Goal: Transaction & Acquisition: Book appointment/travel/reservation

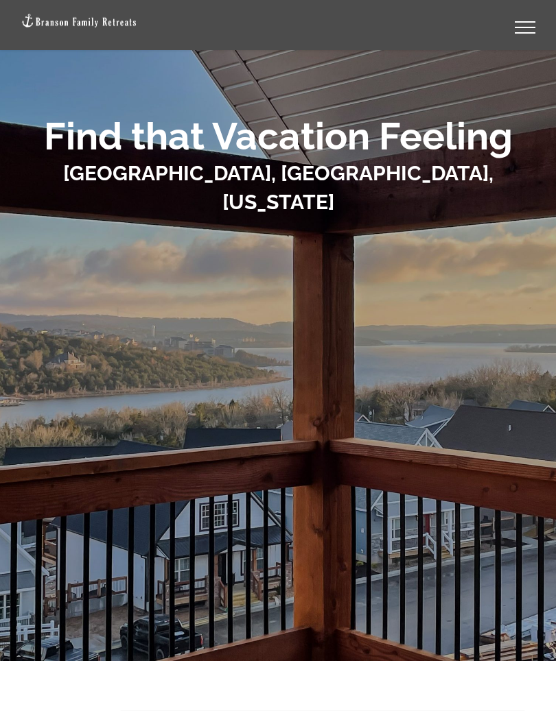
scroll to position [88, 0]
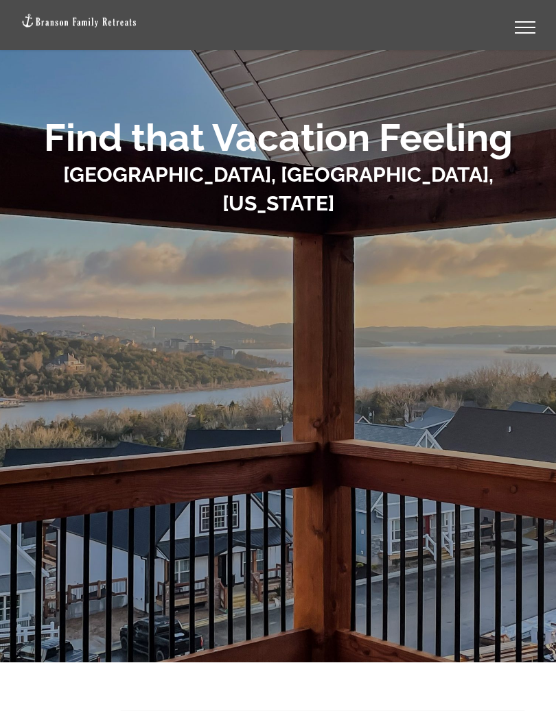
click at [385, 313] on div at bounding box center [278, 363] width 514 height 271
click at [276, 516] on div at bounding box center [278, 306] width 556 height 711
click at [347, 145] on b "Find that Vacation Feeling" at bounding box center [278, 137] width 468 height 45
click at [163, 304] on div at bounding box center [278, 363] width 514 height 271
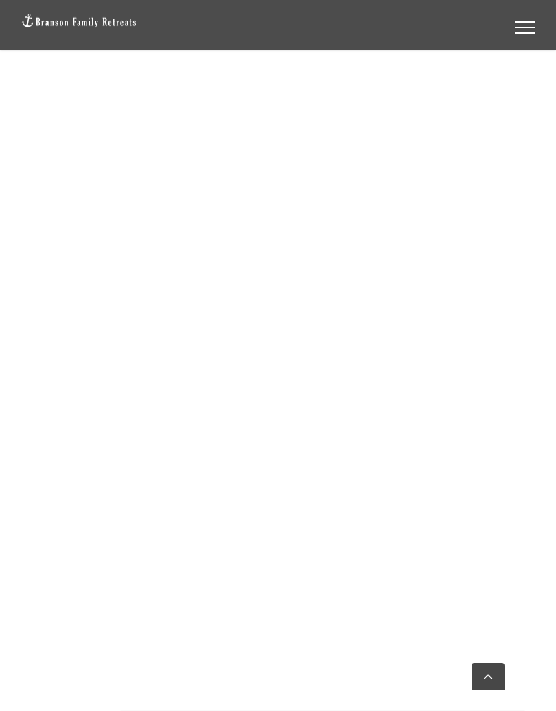
scroll to position [1425, 0]
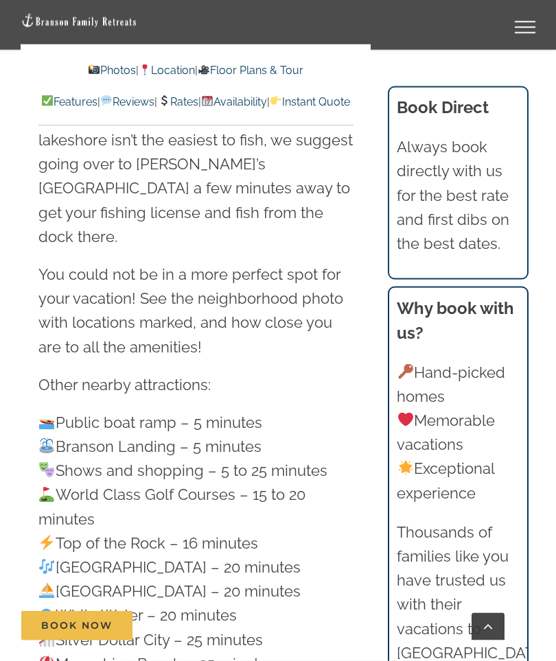
scroll to position [4477, 0]
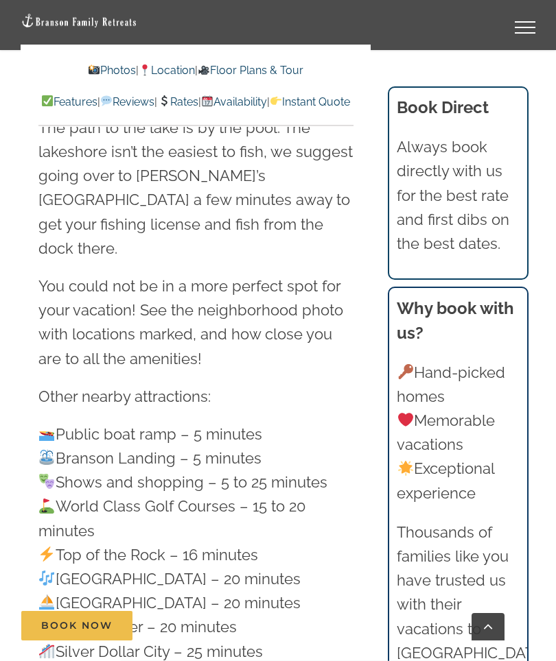
click at [95, 65] on link "Photos" at bounding box center [112, 70] width 48 height 13
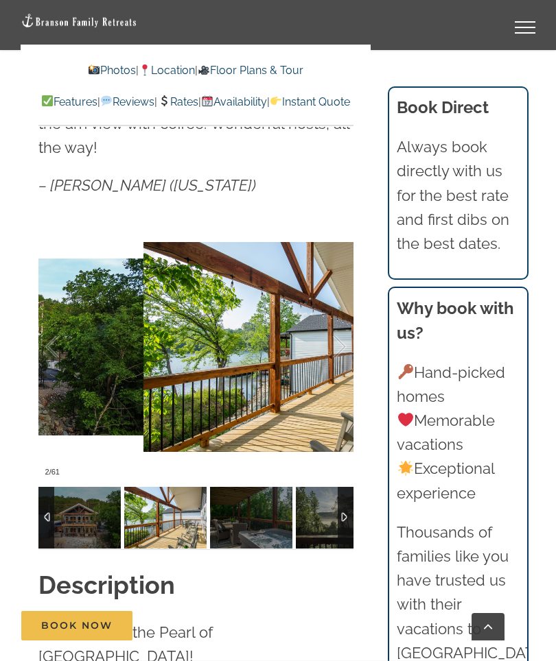
click at [340, 330] on div at bounding box center [325, 347] width 43 height 85
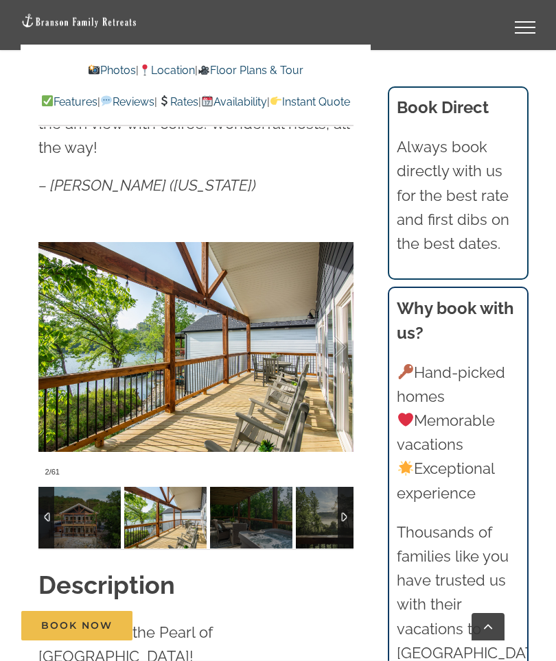
click at [344, 326] on div at bounding box center [325, 347] width 43 height 85
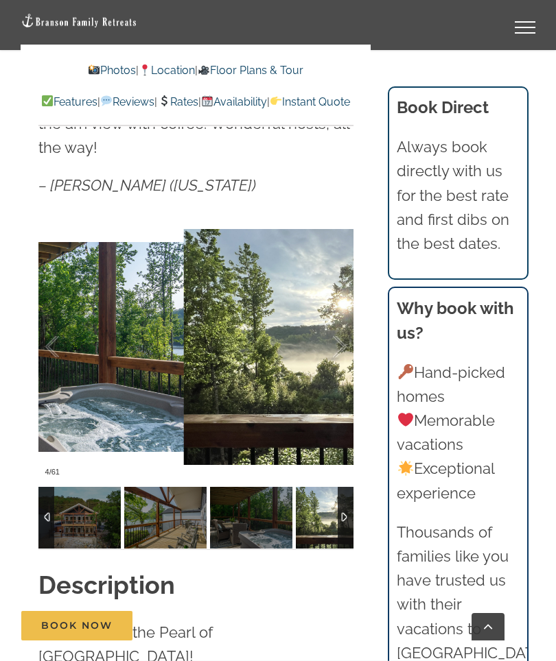
click at [341, 332] on div at bounding box center [325, 347] width 43 height 85
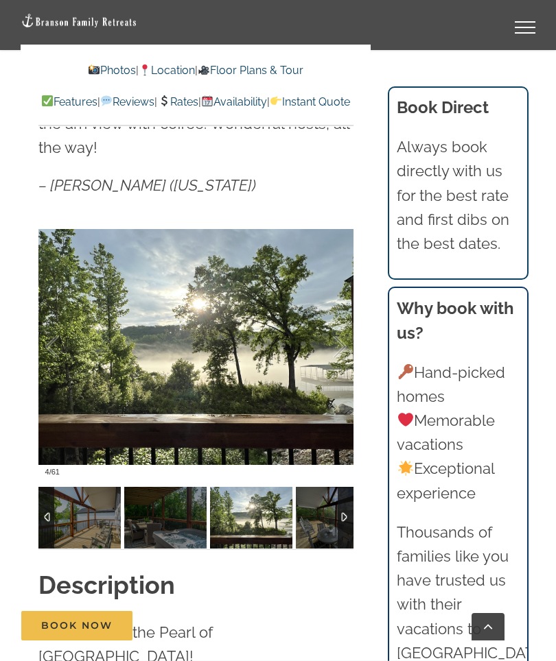
click at [342, 335] on div at bounding box center [325, 347] width 43 height 85
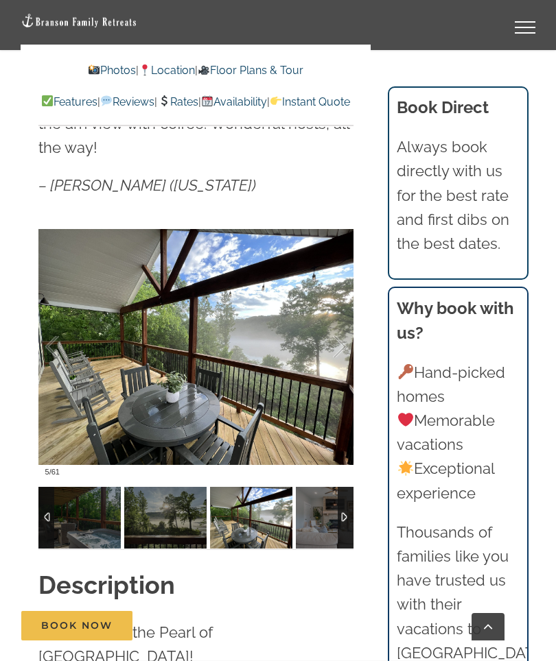
click at [343, 328] on div at bounding box center [325, 347] width 43 height 85
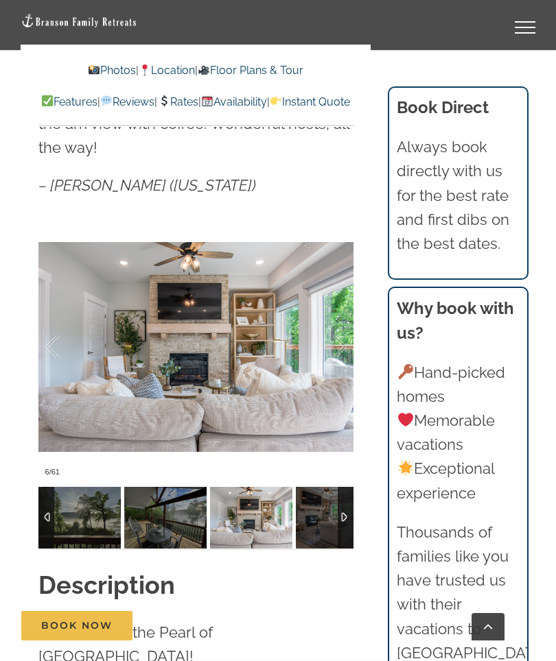
click at [342, 324] on div at bounding box center [325, 347] width 43 height 85
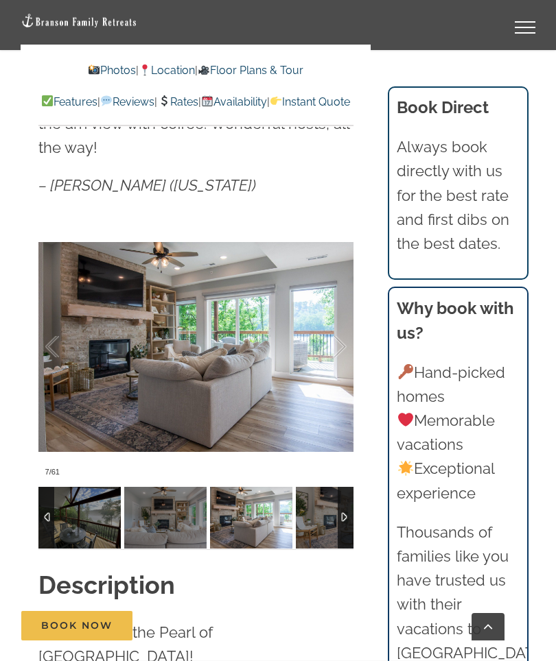
click at [341, 324] on div at bounding box center [325, 347] width 43 height 85
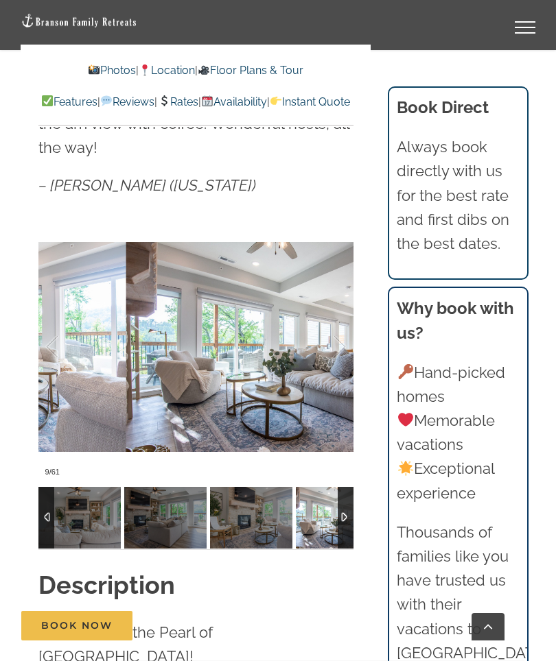
click at [342, 319] on div at bounding box center [325, 347] width 43 height 85
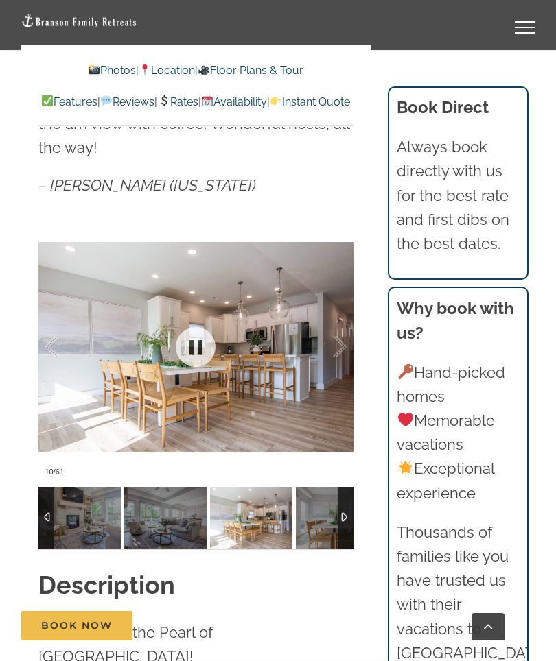
click at [340, 335] on div at bounding box center [325, 347] width 43 height 85
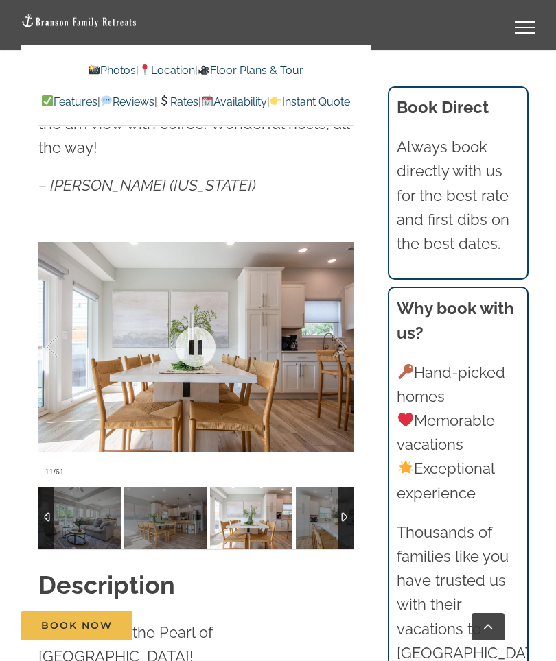
click at [342, 324] on div at bounding box center [325, 347] width 43 height 85
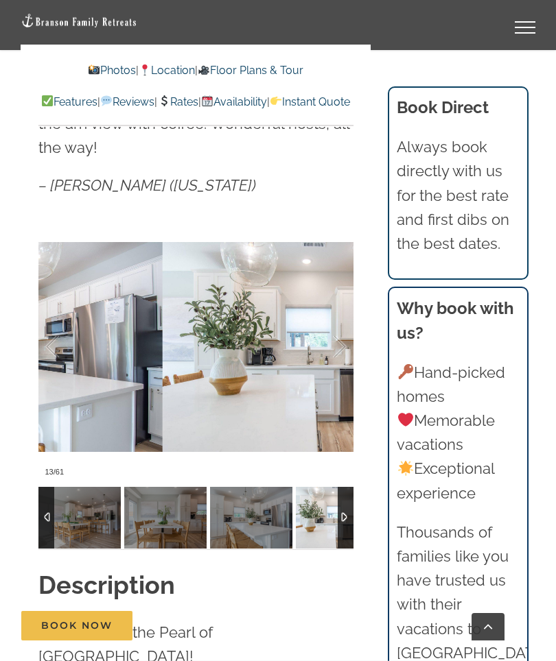
click at [344, 321] on div at bounding box center [325, 347] width 43 height 85
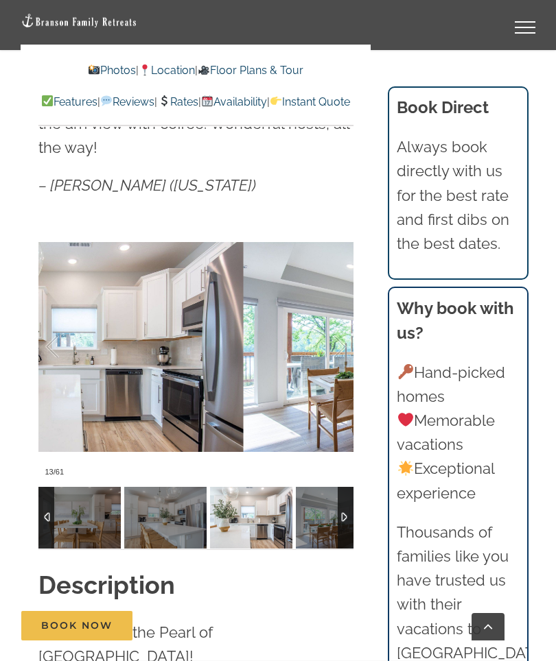
click at [343, 320] on div at bounding box center [325, 347] width 43 height 85
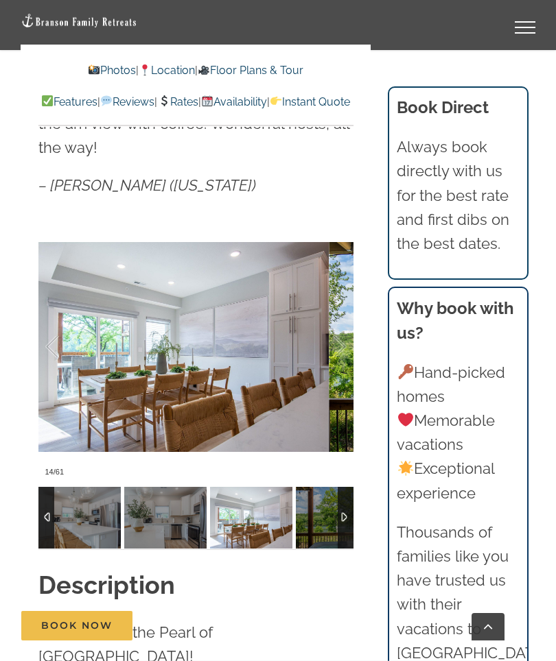
click at [341, 316] on div at bounding box center [325, 347] width 43 height 85
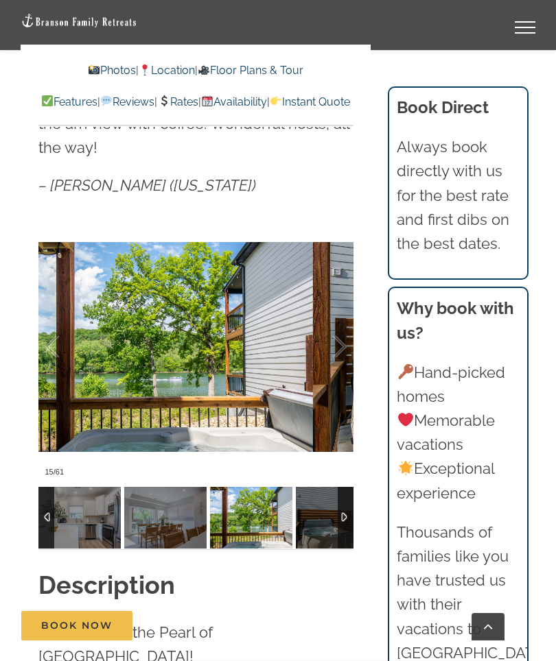
click at [345, 324] on div at bounding box center [325, 347] width 43 height 85
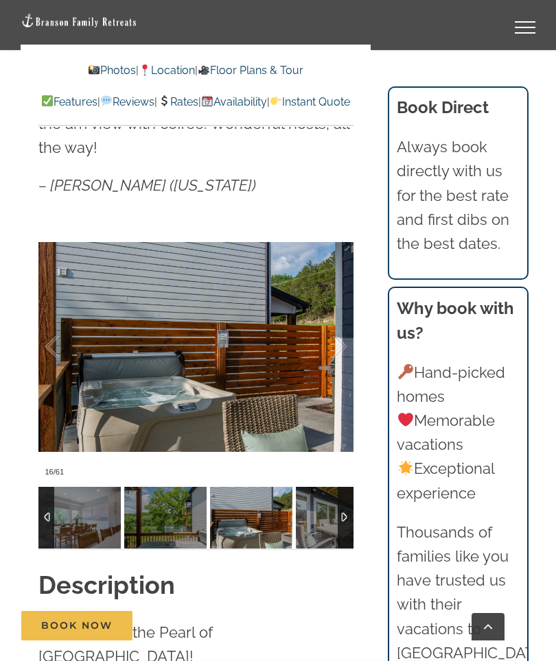
click at [344, 329] on div at bounding box center [325, 347] width 43 height 85
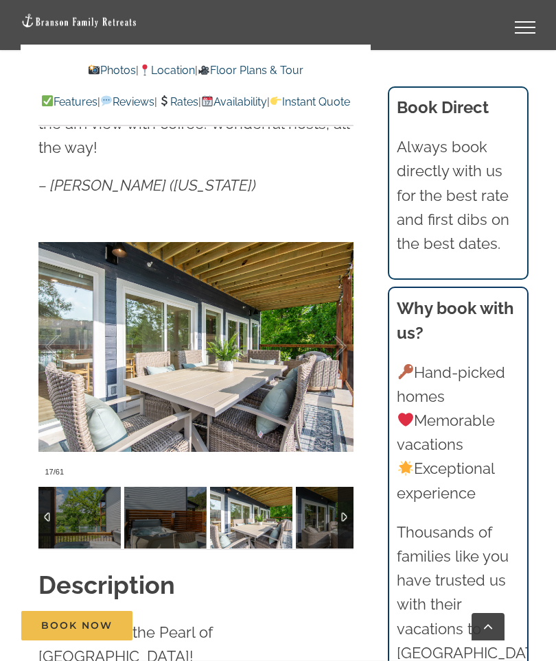
click at [342, 333] on div at bounding box center [325, 347] width 43 height 85
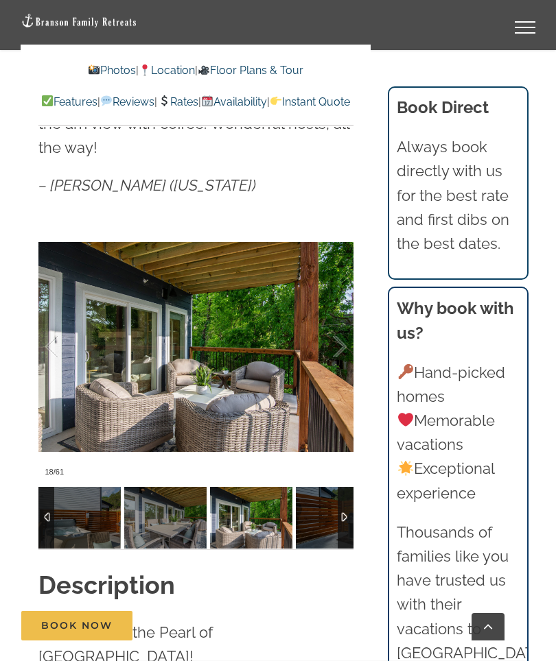
click at [342, 325] on div at bounding box center [325, 347] width 43 height 85
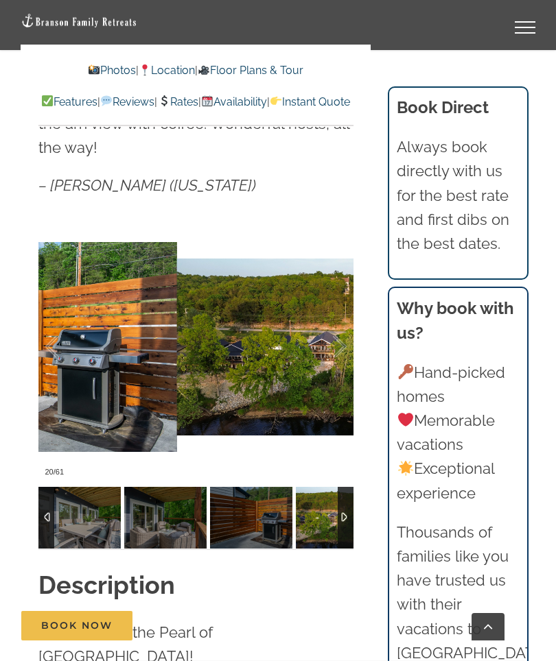
click at [340, 328] on div at bounding box center [325, 347] width 43 height 85
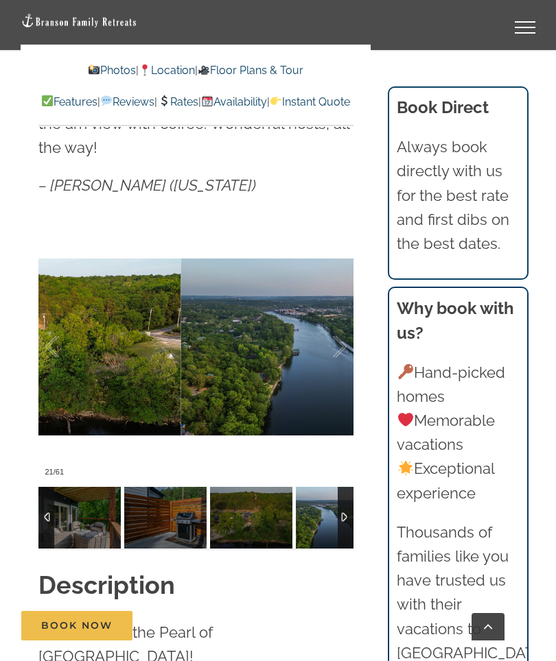
click at [342, 324] on div at bounding box center [325, 347] width 43 height 85
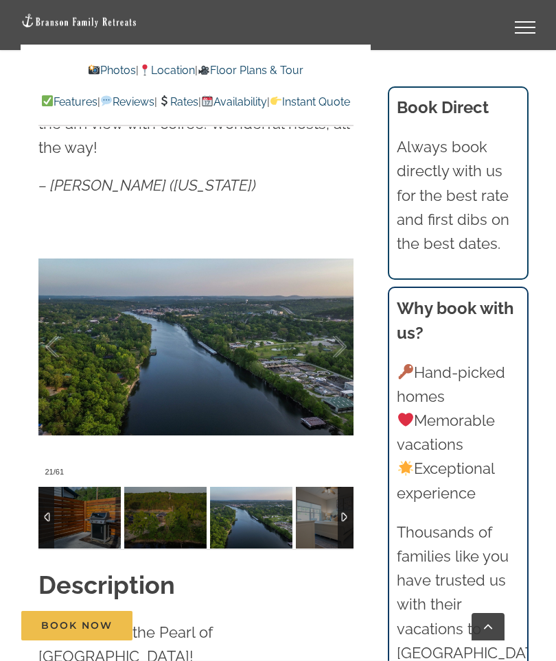
click at [343, 324] on div at bounding box center [325, 347] width 43 height 85
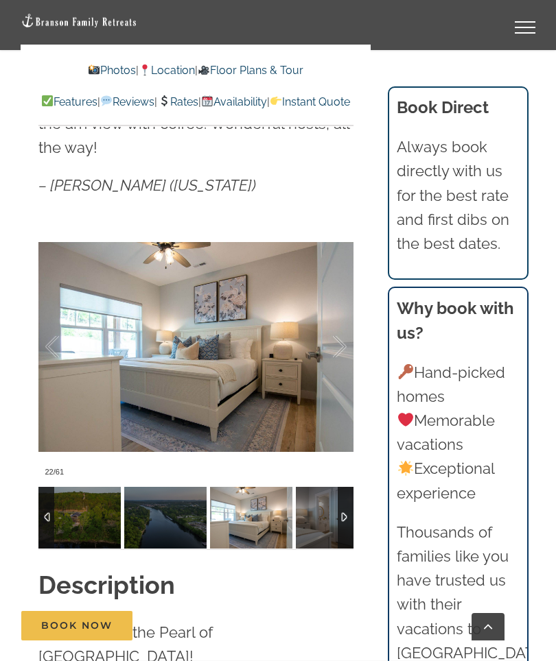
click at [333, 329] on div at bounding box center [325, 347] width 43 height 85
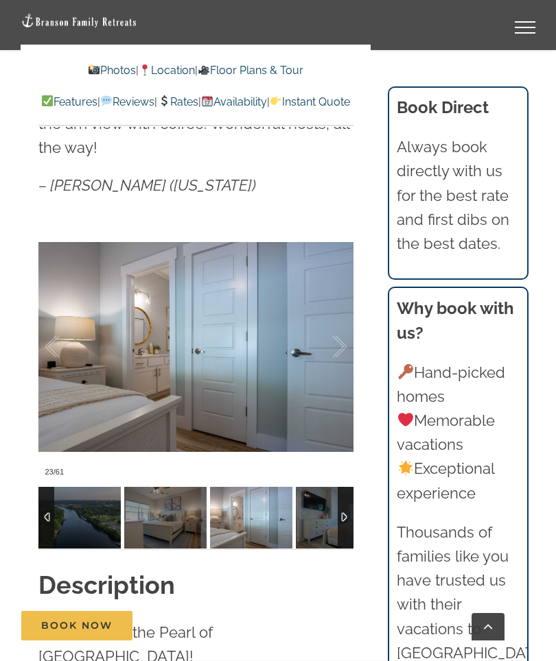
click at [336, 328] on div at bounding box center [325, 347] width 43 height 85
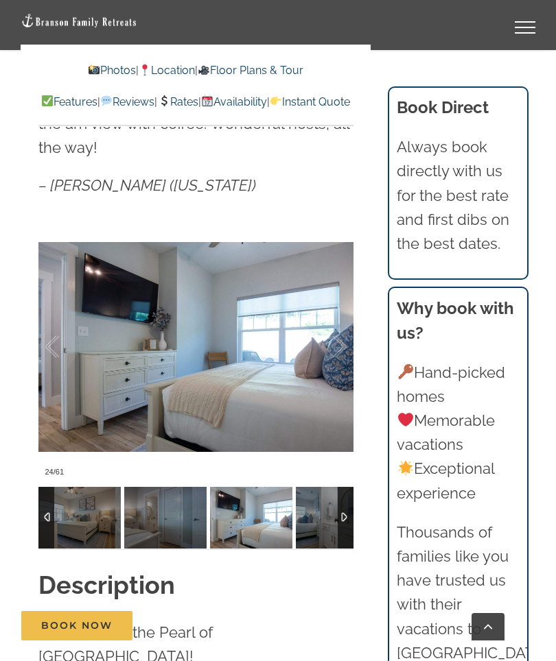
click at [330, 325] on div at bounding box center [325, 347] width 43 height 85
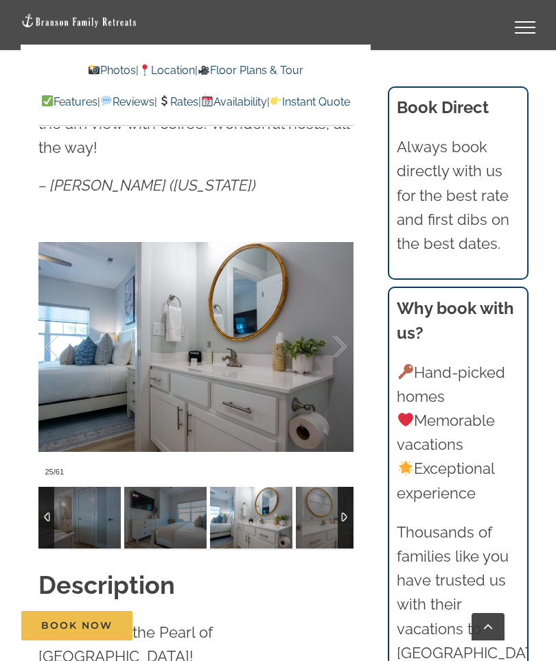
click at [337, 322] on div at bounding box center [325, 347] width 43 height 85
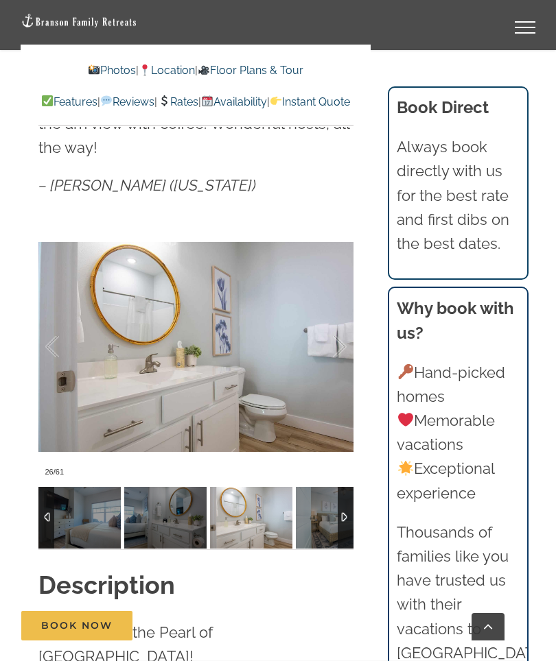
click at [340, 320] on div at bounding box center [325, 347] width 43 height 85
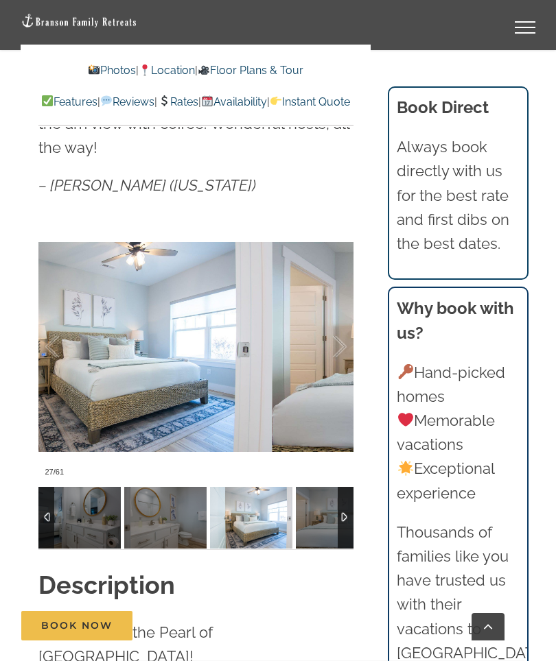
click at [342, 326] on div at bounding box center [325, 347] width 43 height 85
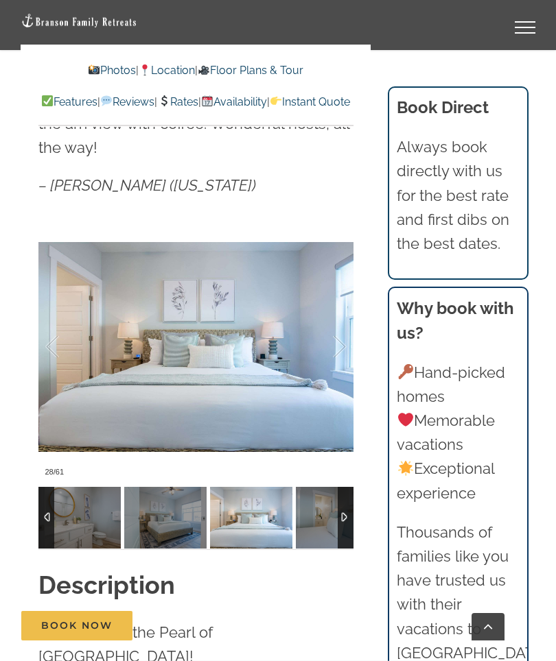
click at [340, 331] on div at bounding box center [325, 347] width 43 height 85
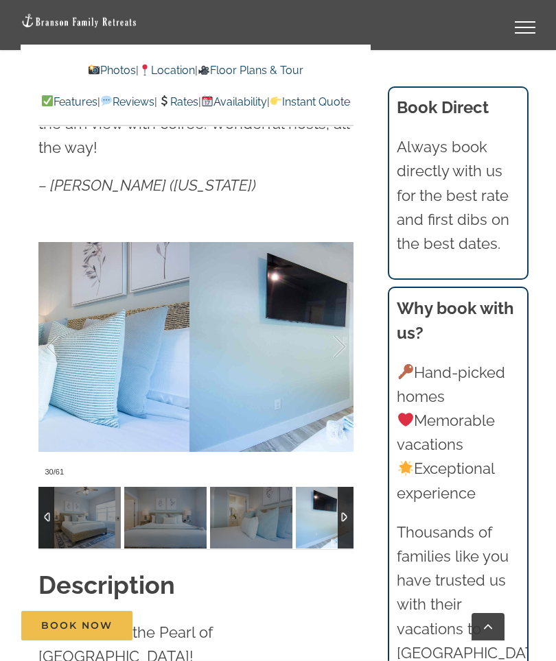
click at [344, 328] on div at bounding box center [325, 347] width 43 height 85
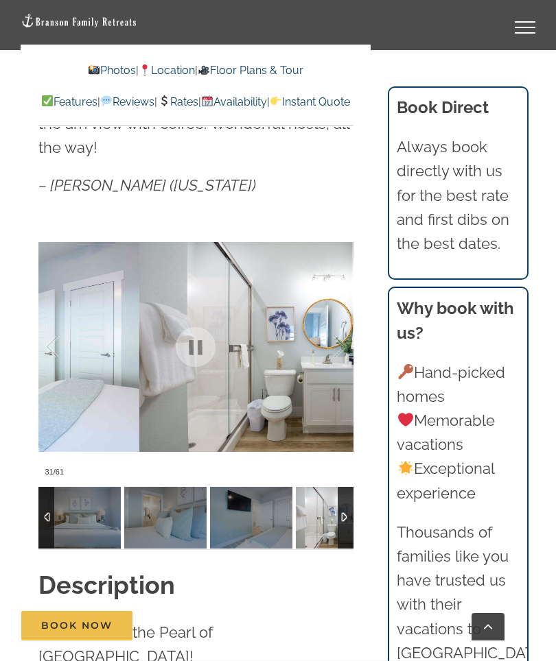
click at [344, 324] on div at bounding box center [325, 347] width 43 height 85
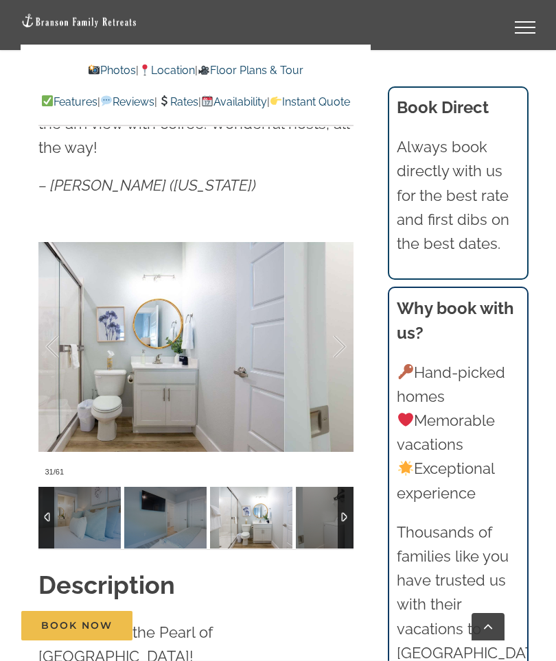
click at [344, 319] on div at bounding box center [325, 347] width 43 height 85
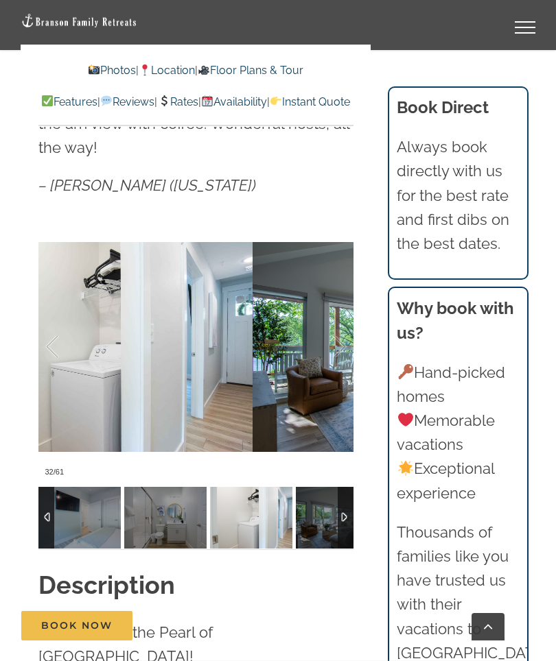
click at [338, 324] on div at bounding box center [325, 347] width 43 height 85
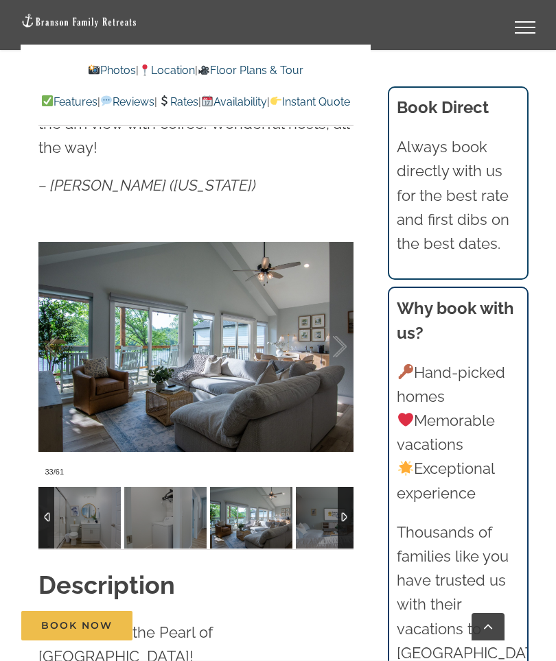
click at [340, 326] on div at bounding box center [325, 347] width 43 height 85
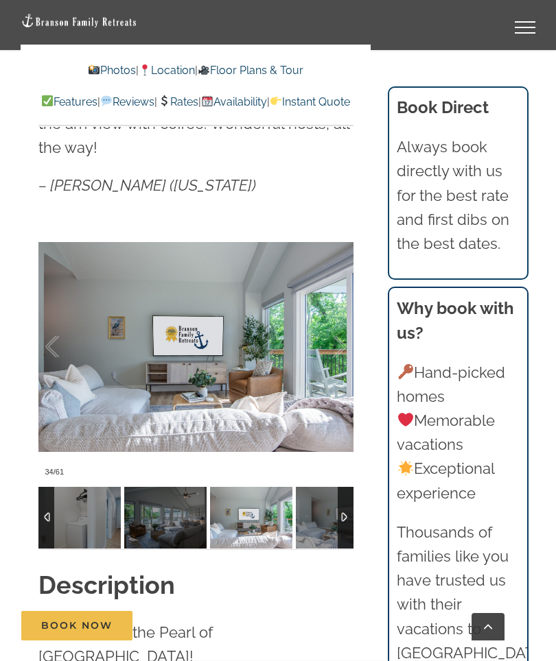
click at [333, 322] on div at bounding box center [325, 347] width 43 height 85
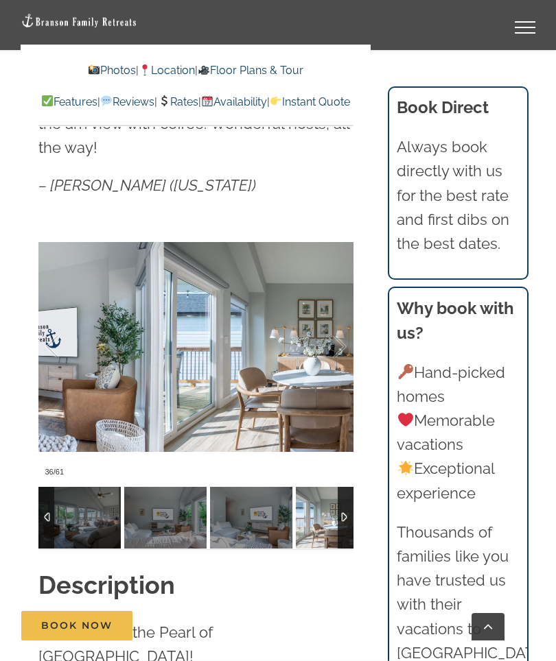
click at [333, 322] on div at bounding box center [325, 347] width 43 height 85
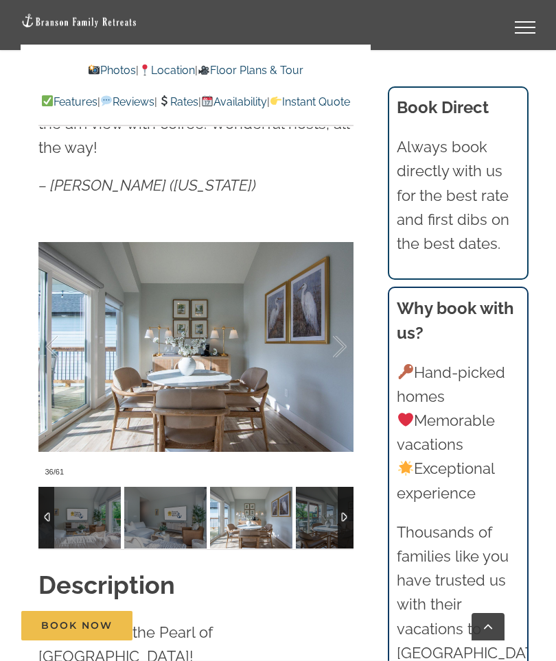
click at [334, 327] on div at bounding box center [325, 347] width 43 height 85
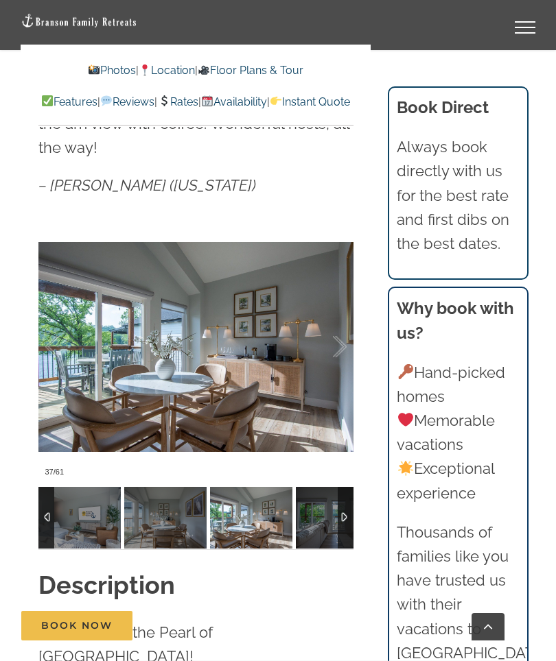
click at [337, 322] on div at bounding box center [325, 347] width 43 height 85
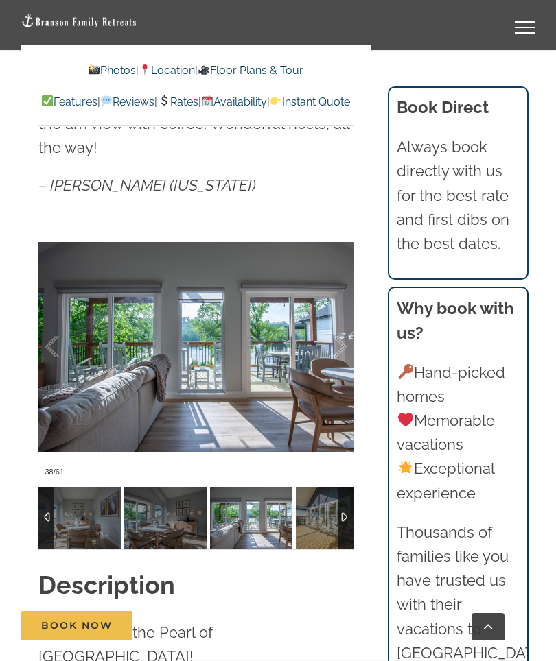
click at [333, 318] on div at bounding box center [325, 347] width 43 height 85
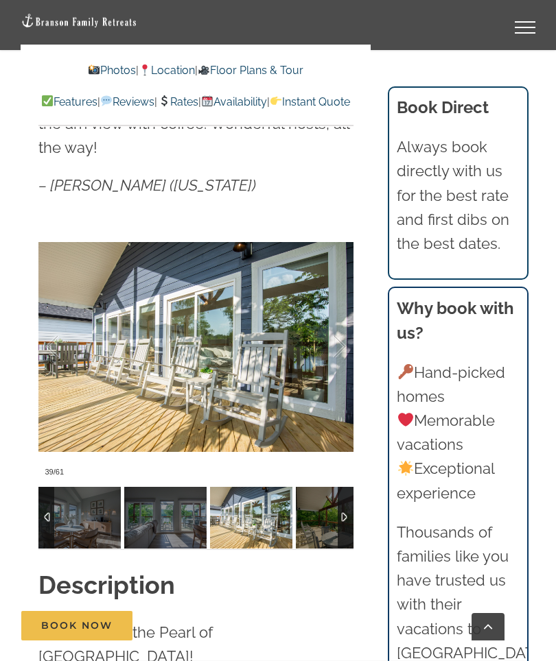
click at [335, 316] on div at bounding box center [325, 347] width 43 height 85
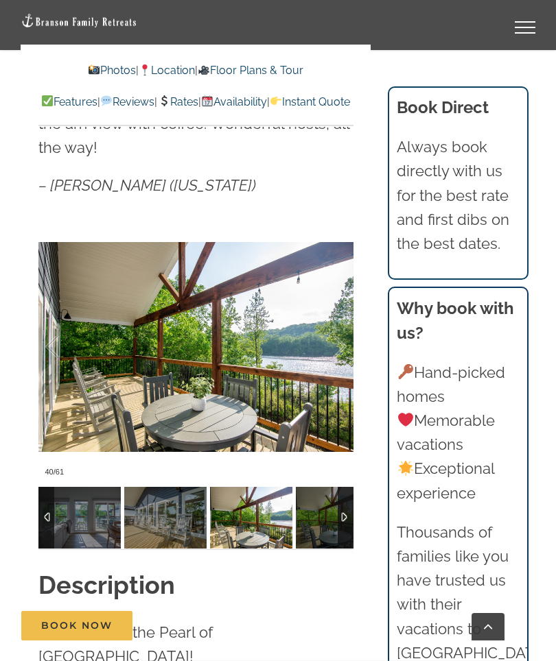
click at [335, 324] on div at bounding box center [325, 347] width 43 height 85
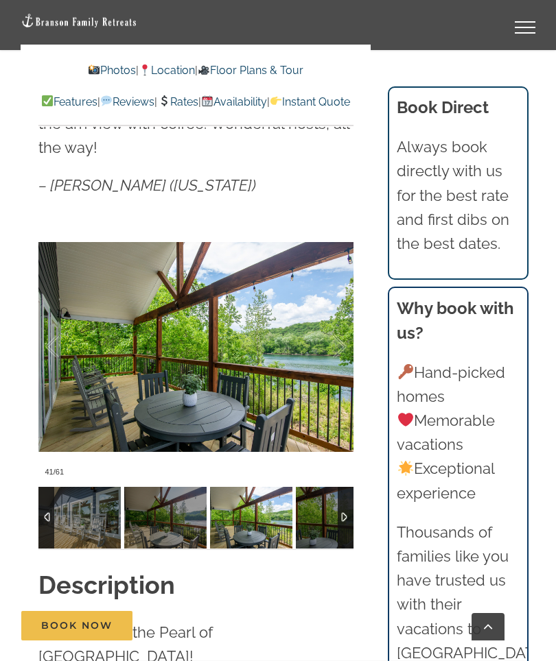
click at [342, 323] on div at bounding box center [325, 347] width 43 height 85
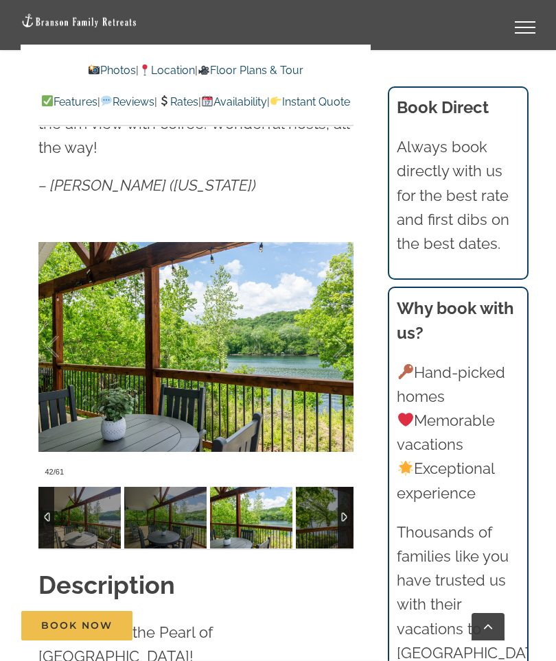
click at [340, 333] on div at bounding box center [325, 347] width 43 height 85
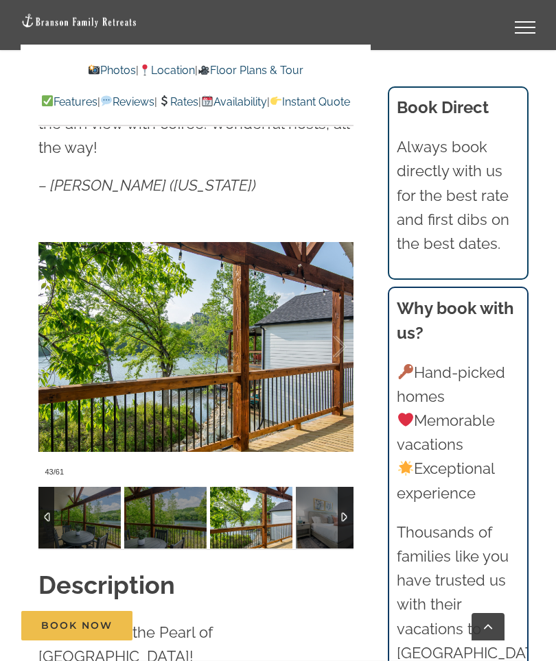
click at [342, 326] on div at bounding box center [325, 347] width 43 height 85
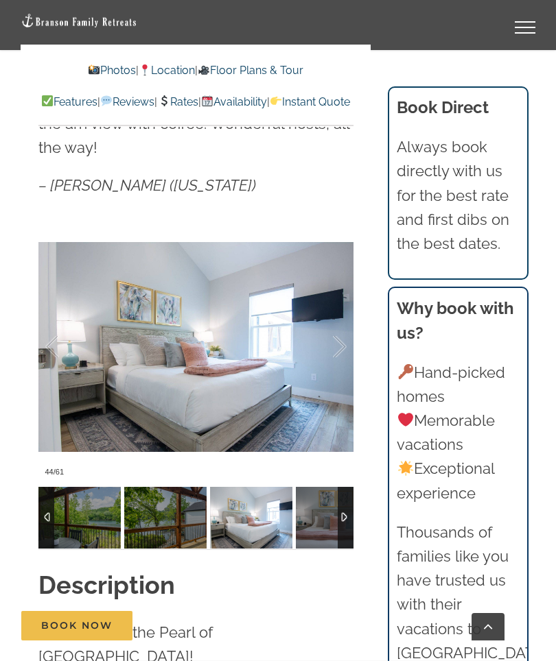
click at [343, 317] on div at bounding box center [325, 347] width 43 height 85
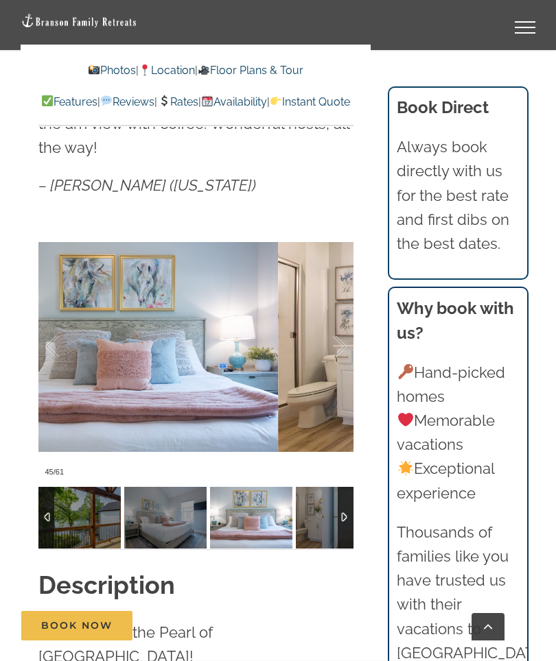
click at [342, 318] on div at bounding box center [325, 347] width 43 height 85
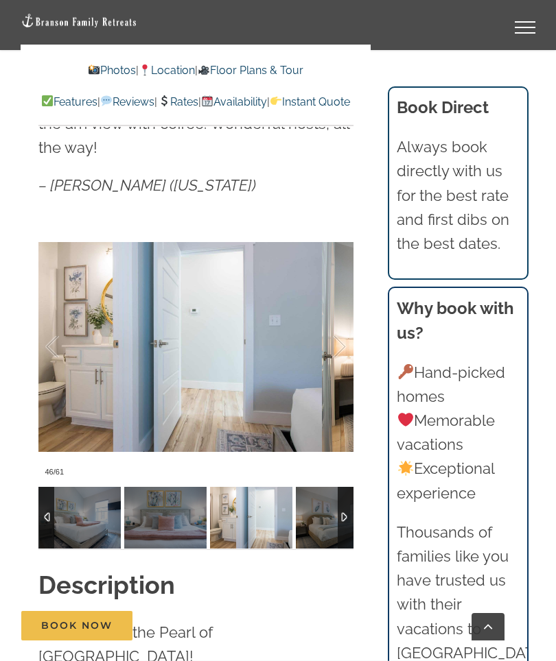
click at [343, 321] on div at bounding box center [325, 347] width 43 height 85
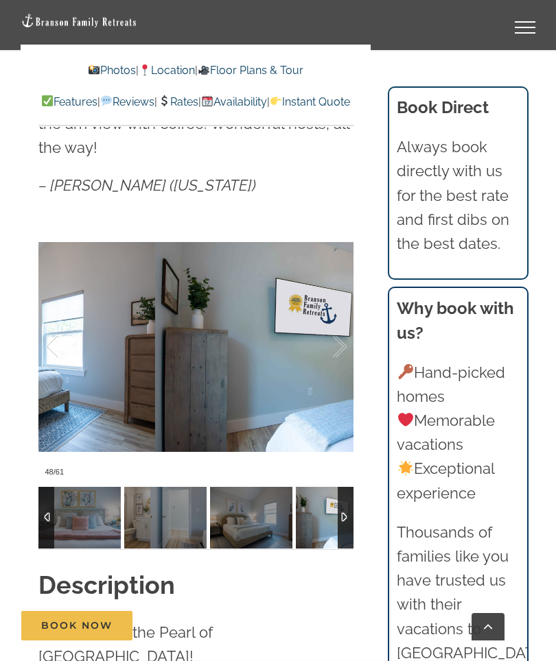
click at [341, 324] on div at bounding box center [325, 347] width 43 height 85
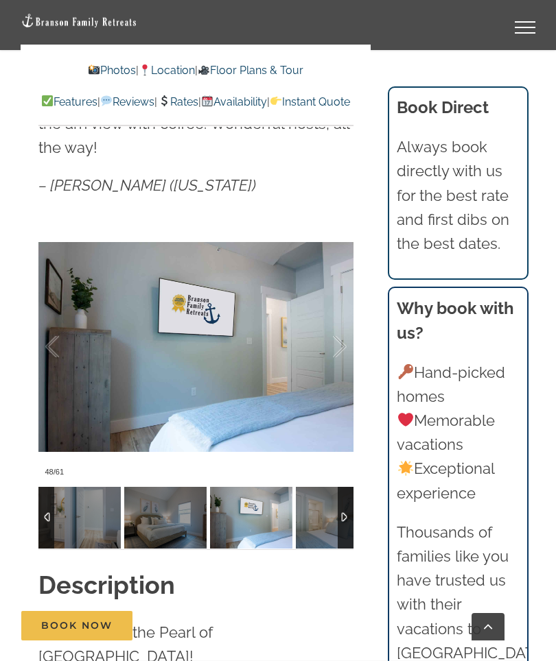
click at [343, 320] on div at bounding box center [325, 347] width 43 height 85
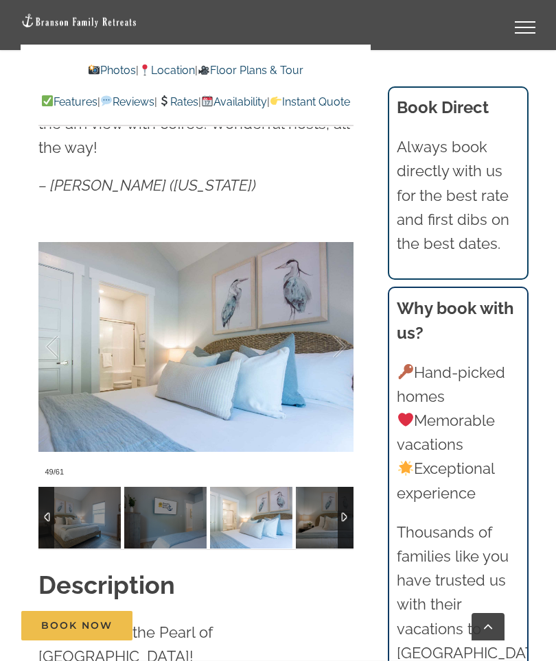
click at [342, 319] on div at bounding box center [325, 347] width 43 height 85
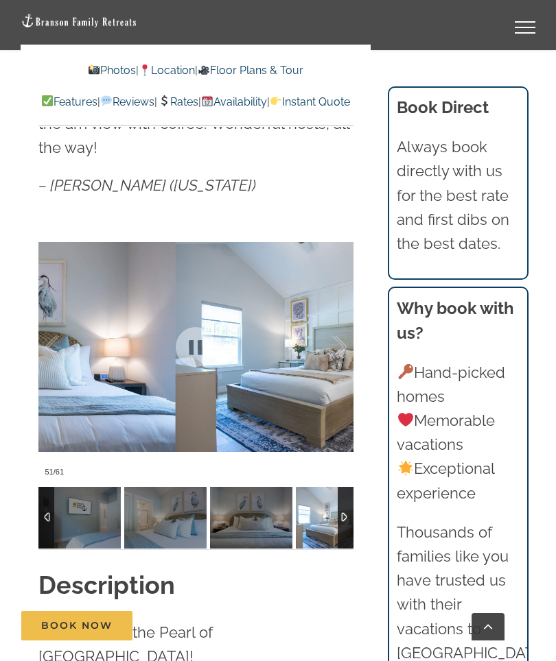
click at [346, 320] on div at bounding box center [325, 347] width 43 height 85
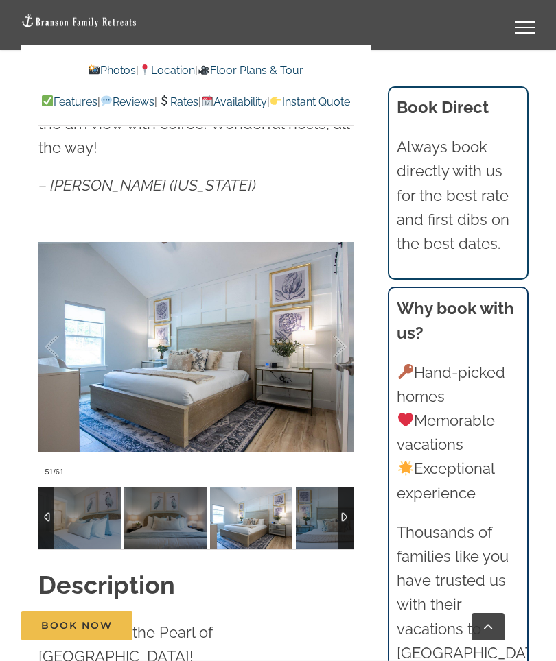
click at [343, 329] on div at bounding box center [325, 347] width 43 height 85
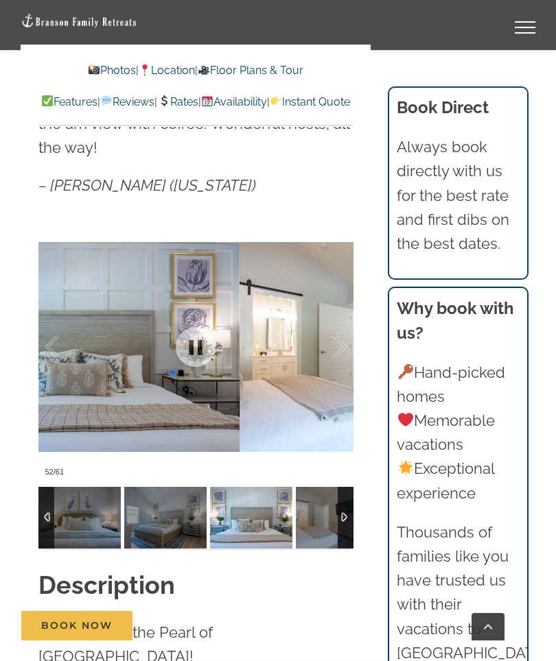
click at [345, 322] on div at bounding box center [325, 347] width 43 height 85
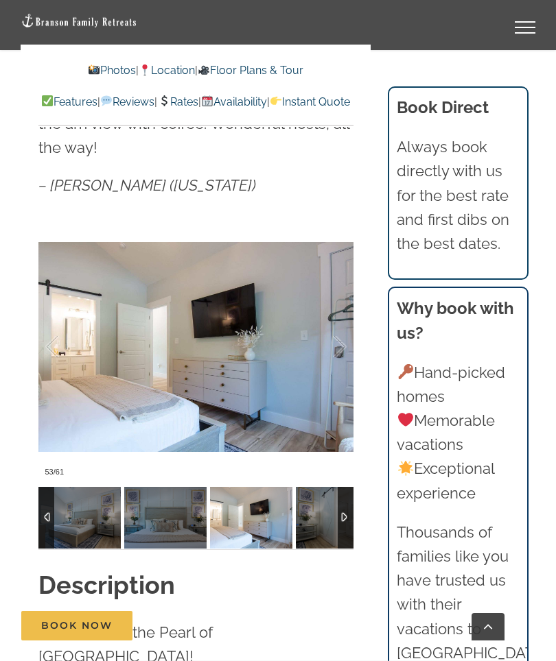
click at [340, 333] on div at bounding box center [325, 347] width 43 height 85
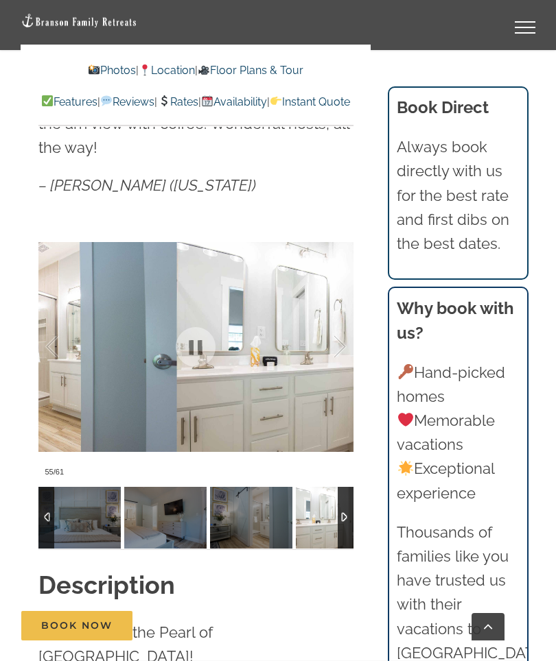
click at [345, 324] on div at bounding box center [325, 347] width 43 height 85
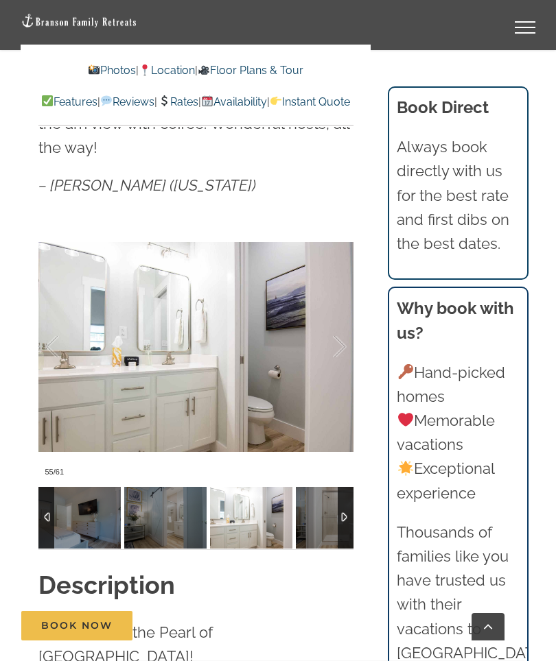
click at [342, 329] on div at bounding box center [325, 347] width 43 height 85
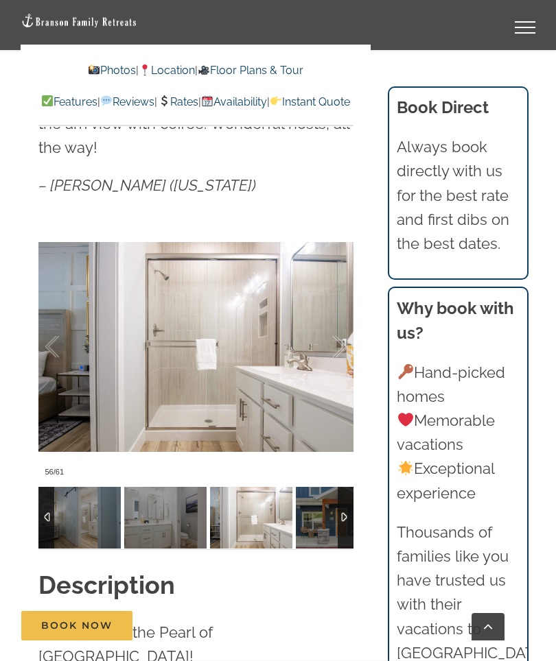
click at [342, 328] on div at bounding box center [325, 347] width 43 height 85
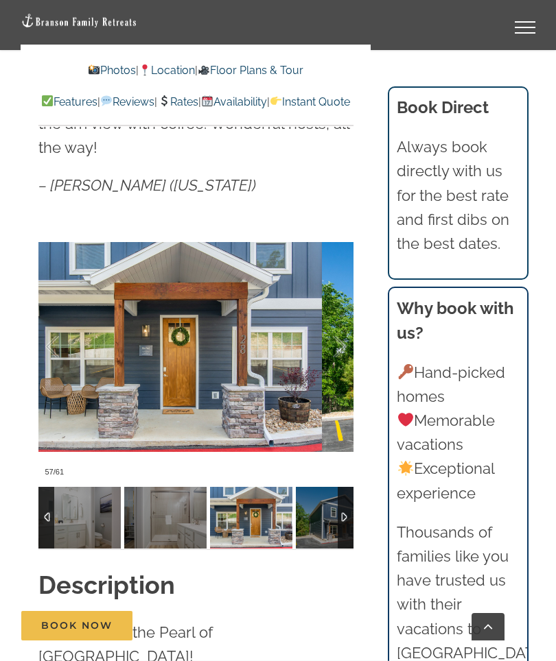
click at [342, 326] on div at bounding box center [325, 347] width 43 height 85
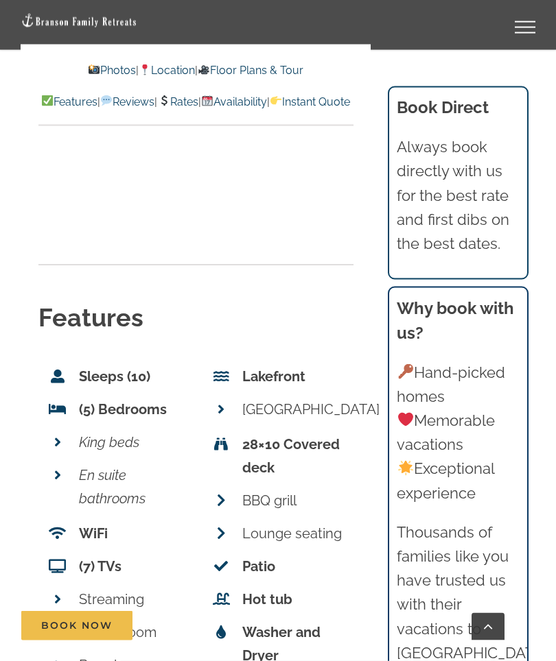
scroll to position [6033, 0]
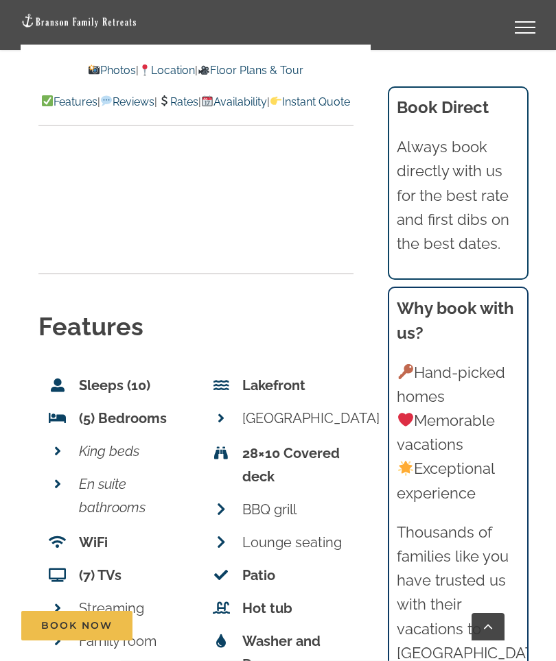
click at [198, 104] on link "Rates" at bounding box center [177, 101] width 40 height 13
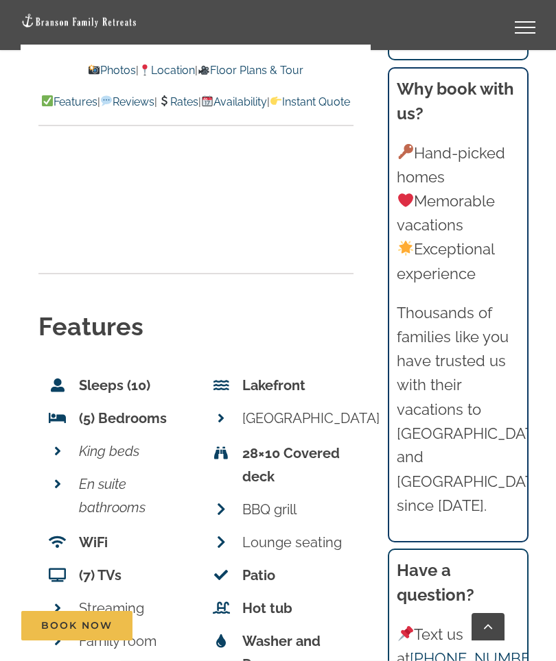
scroll to position [9026, 0]
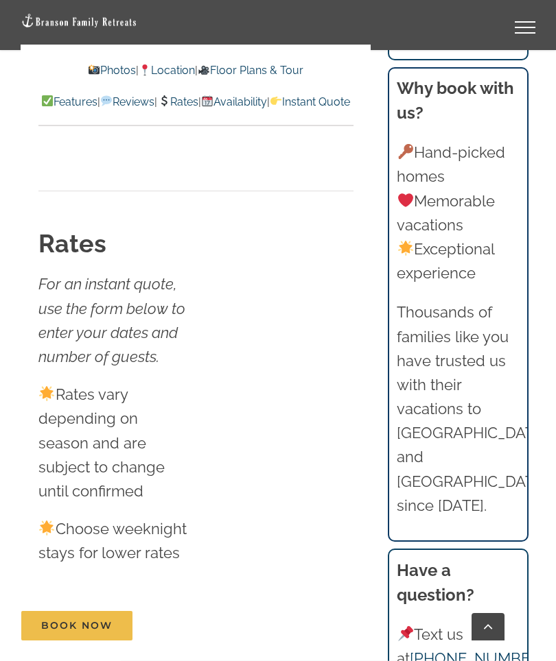
click at [270, 108] on link "Instant Quote" at bounding box center [310, 101] width 80 height 13
